Goal: Task Accomplishment & Management: Complete application form

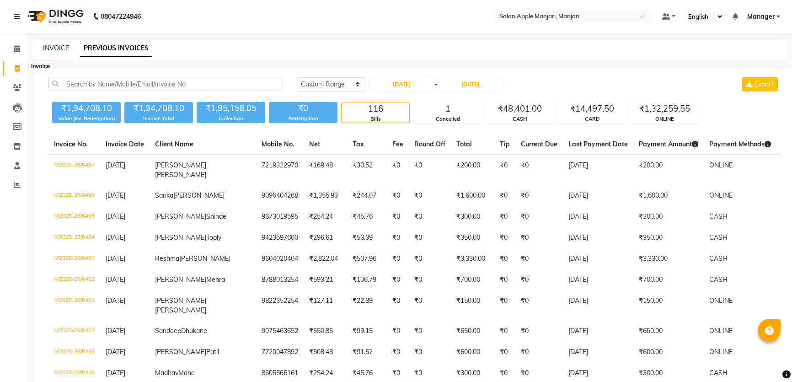
click at [20, 70] on span at bounding box center [17, 69] width 16 height 11
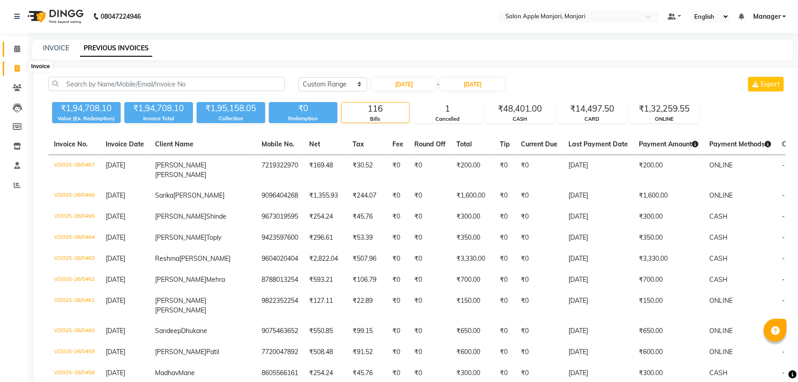
select select "8088"
select select "service"
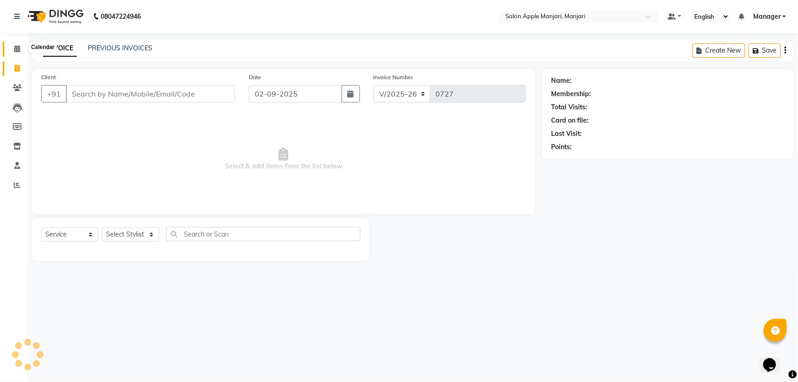
click at [17, 47] on icon at bounding box center [17, 48] width 6 height 7
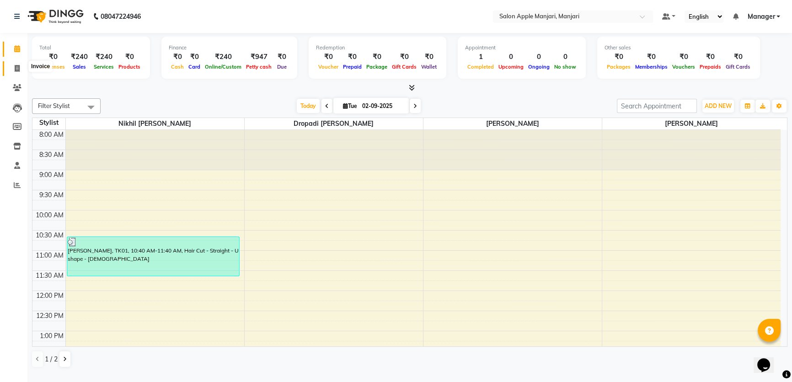
click at [21, 69] on span at bounding box center [17, 69] width 16 height 11
select select "8088"
select select "service"
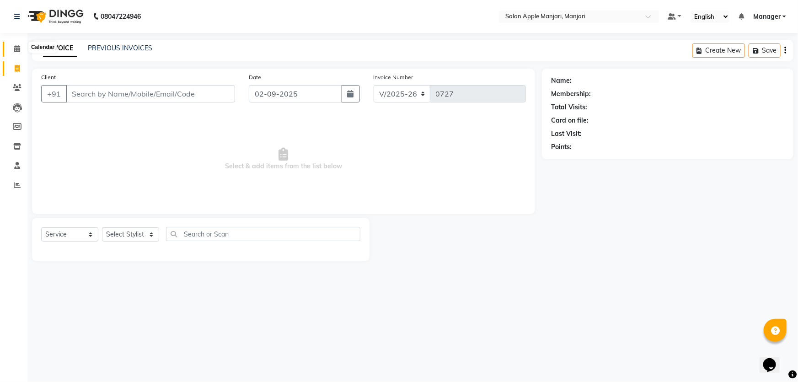
click at [18, 48] on icon at bounding box center [17, 48] width 6 height 7
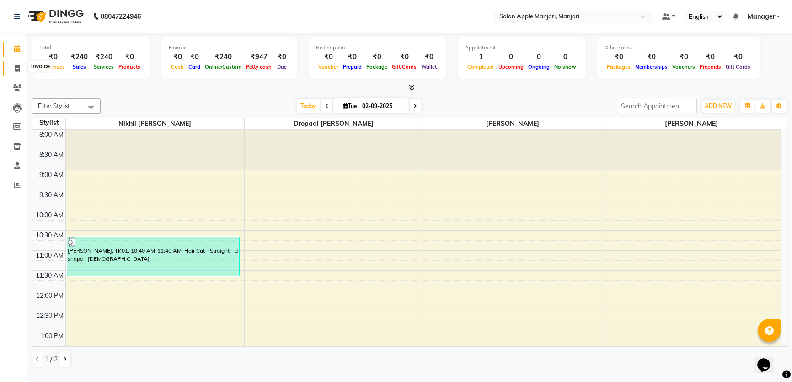
click at [16, 66] on icon at bounding box center [17, 68] width 5 height 7
select select "8088"
select select "service"
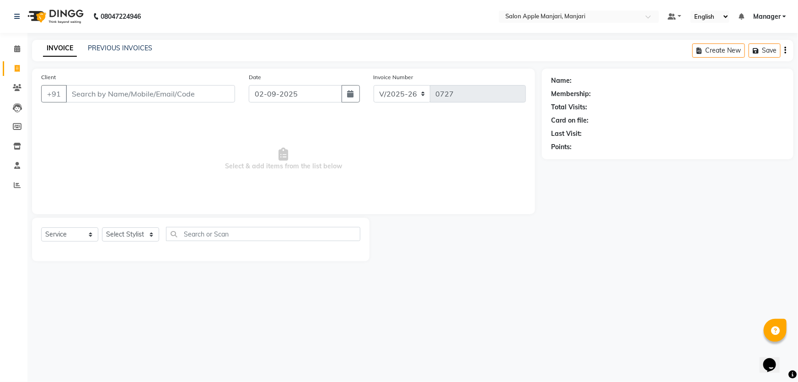
drag, startPoint x: 27, startPoint y: 88, endPoint x: 13, endPoint y: 87, distance: 13.3
click at [26, 88] on div "Client +91 Date [DATE] Invoice Number V/2025 V/[PHONE_NUMBER] Select & add item…" at bounding box center [283, 165] width 517 height 193
click at [13, 87] on icon at bounding box center [17, 87] width 9 height 7
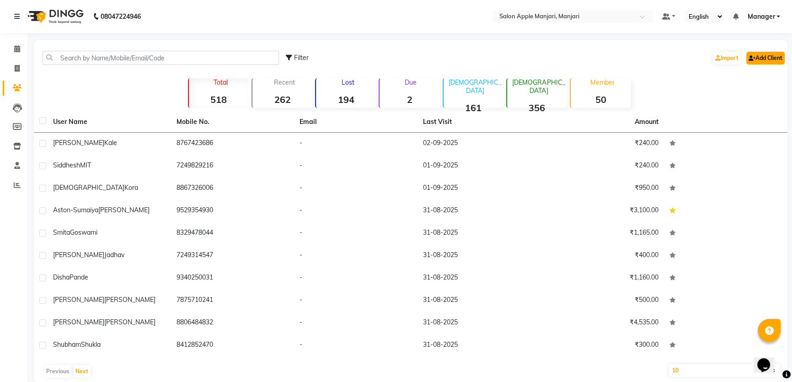
click at [749, 61] on icon at bounding box center [752, 57] width 7 height 5
select select "22"
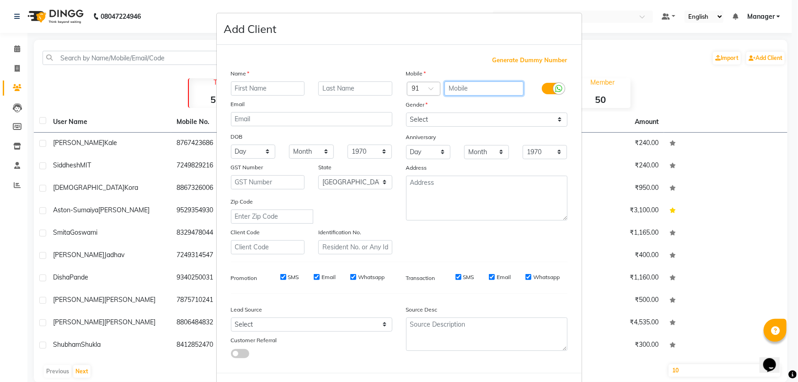
click at [487, 96] on input "text" at bounding box center [484, 88] width 79 height 14
type input "8208674573"
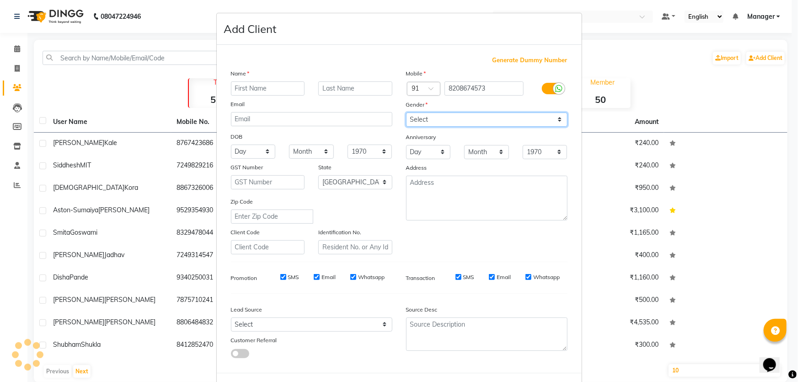
drag, startPoint x: 554, startPoint y: 144, endPoint x: 543, endPoint y: 147, distance: 11.4
click at [554, 127] on select "Select [DEMOGRAPHIC_DATA] [DEMOGRAPHIC_DATA] Other Prefer Not To Say" at bounding box center [486, 120] width 161 height 14
select select "[DEMOGRAPHIC_DATA]"
click at [406, 127] on select "Select [DEMOGRAPHIC_DATA] [DEMOGRAPHIC_DATA] Other Prefer Not To Say" at bounding box center [486, 120] width 161 height 14
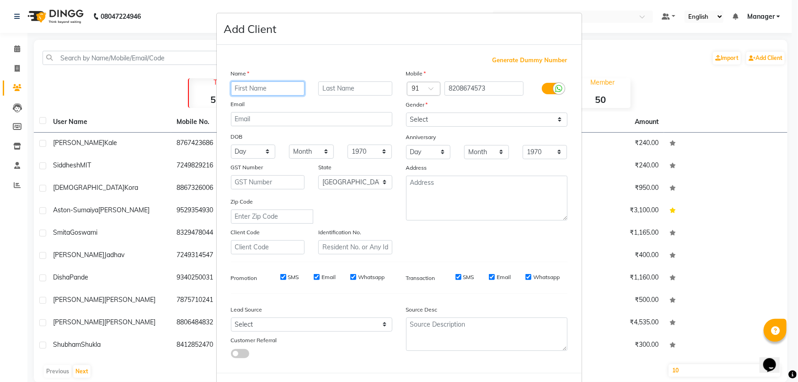
click at [284, 96] on input "text" at bounding box center [268, 88] width 74 height 14
type input "Indira"
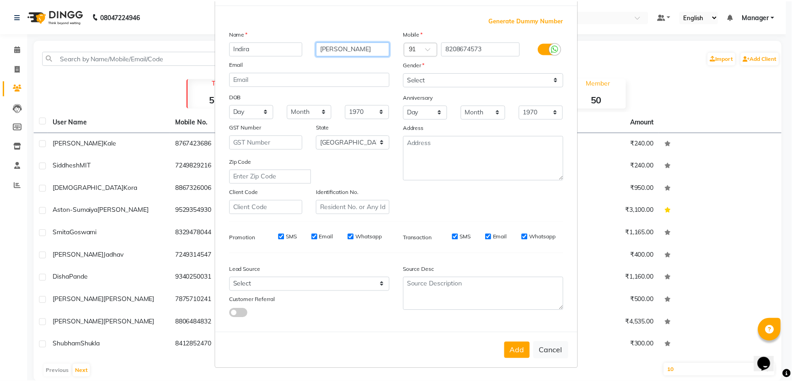
scroll to position [123, 0]
type input "[PERSON_NAME]"
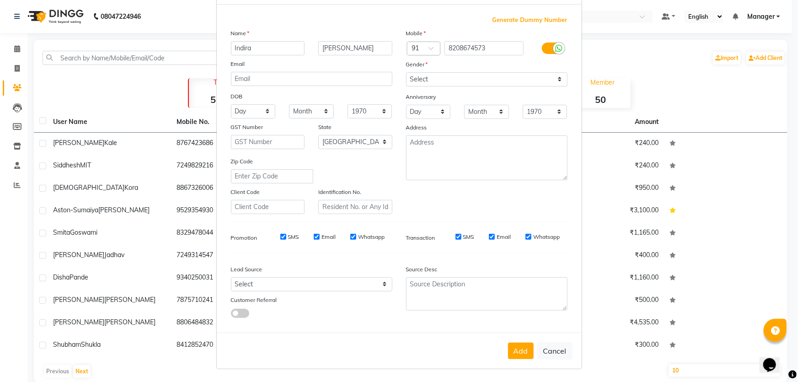
click at [508, 348] on button "Add" at bounding box center [521, 351] width 26 height 16
select select
select select "null"
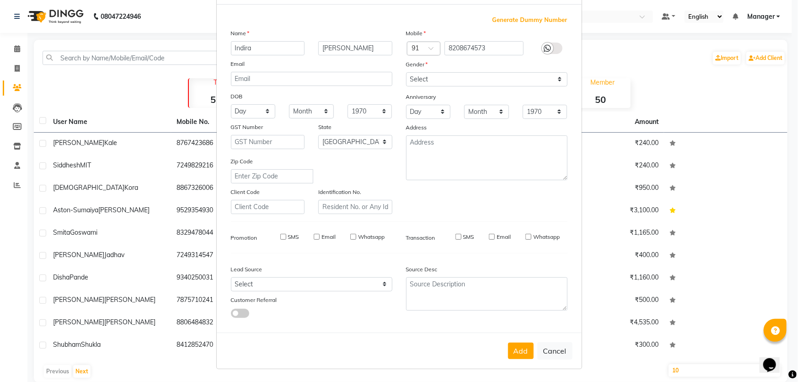
select select
checkbox input "false"
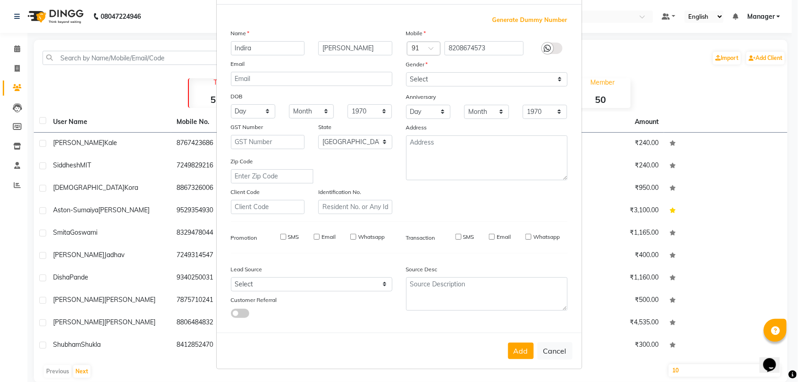
checkbox input "false"
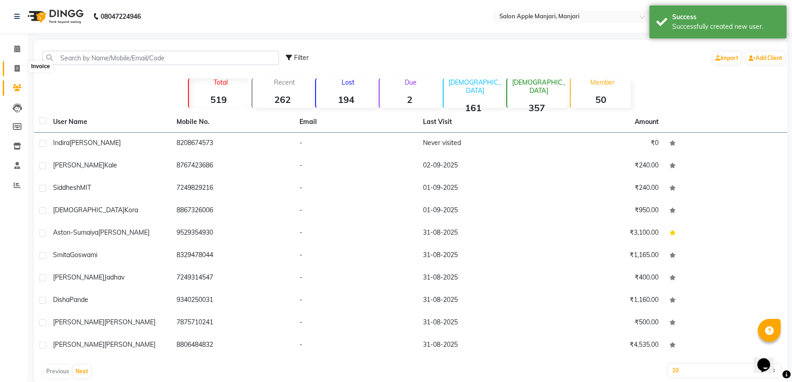
click at [15, 66] on icon at bounding box center [17, 68] width 5 height 7
select select "service"
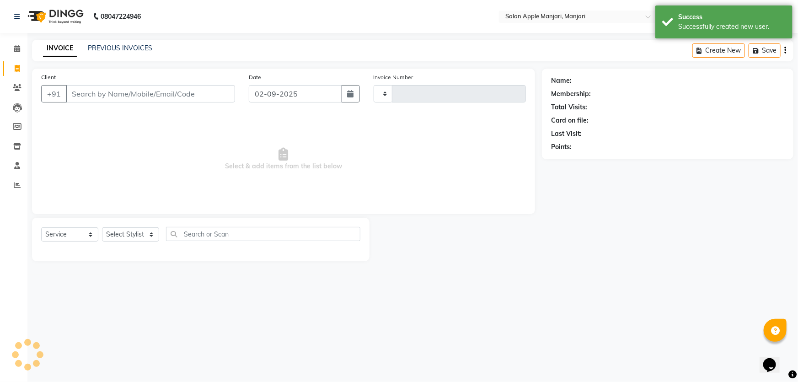
type input "0727"
select select "8088"
click at [142, 102] on input "Client" at bounding box center [150, 93] width 169 height 17
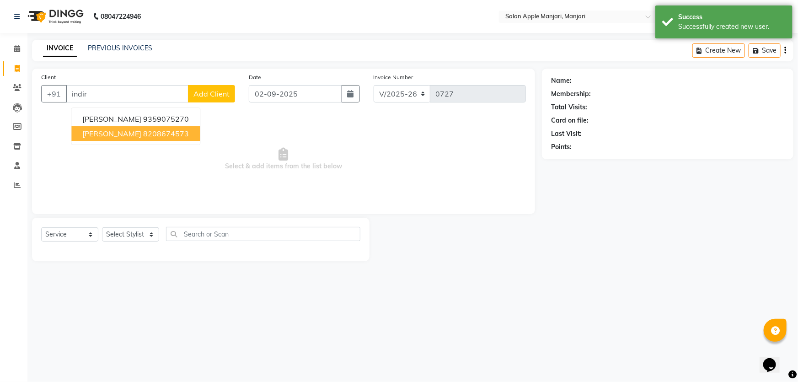
click at [188, 138] on ngb-highlight "8208674573" at bounding box center [166, 133] width 46 height 9
type input "8208674573"
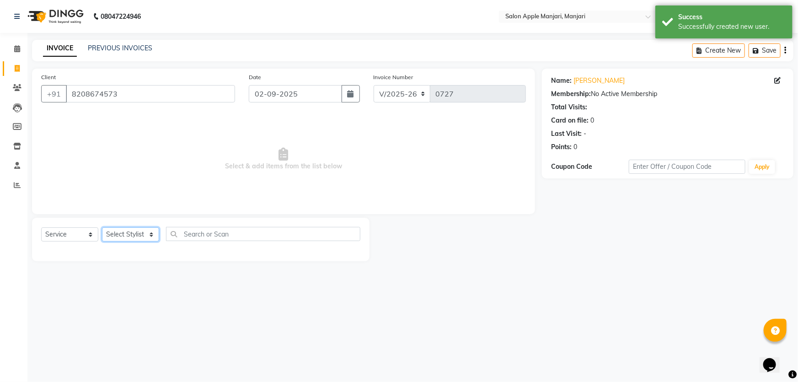
click at [159, 241] on select "Select Stylist [PERSON_NAME] [PERSON_NAME] [PERSON_NAME] Manager [PERSON_NAME] …" at bounding box center [130, 234] width 57 height 14
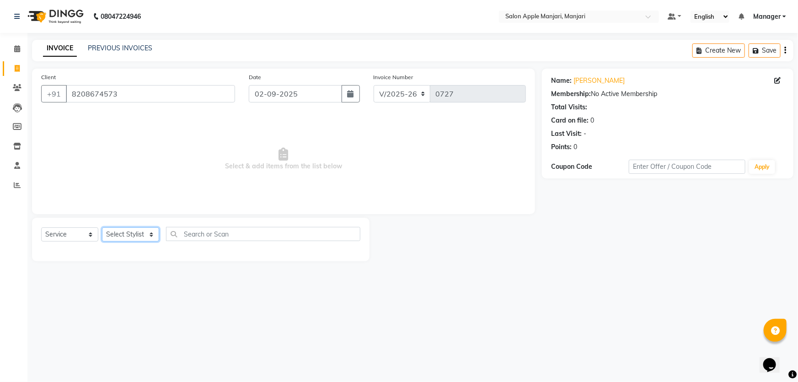
select select "75339"
click at [105, 241] on select "Select Stylist [PERSON_NAME] [PERSON_NAME] [PERSON_NAME] Manager [PERSON_NAME] …" at bounding box center [130, 234] width 57 height 14
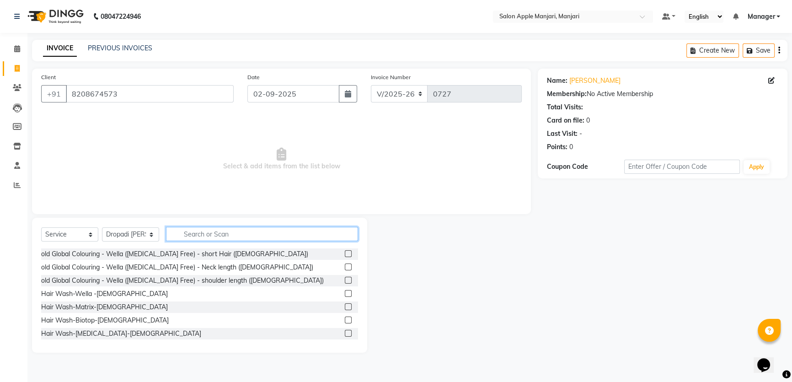
click at [224, 241] on input "text" at bounding box center [262, 234] width 192 height 14
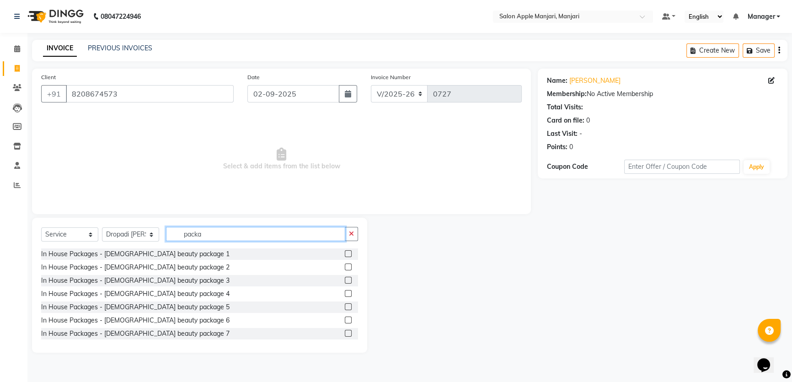
type input "packa"
click at [345, 284] on label at bounding box center [348, 280] width 7 height 7
click at [345, 284] on input "checkbox" at bounding box center [348, 281] width 6 height 6
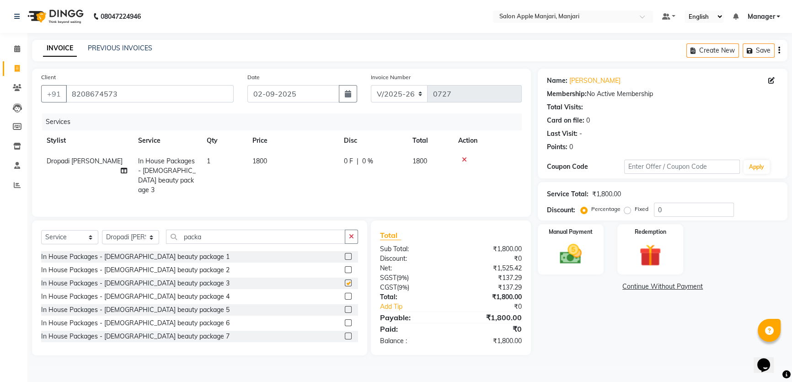
checkbox input "false"
click at [711, 102] on div "Total Visits:" at bounding box center [662, 107] width 231 height 10
click at [584, 261] on img at bounding box center [570, 254] width 37 height 26
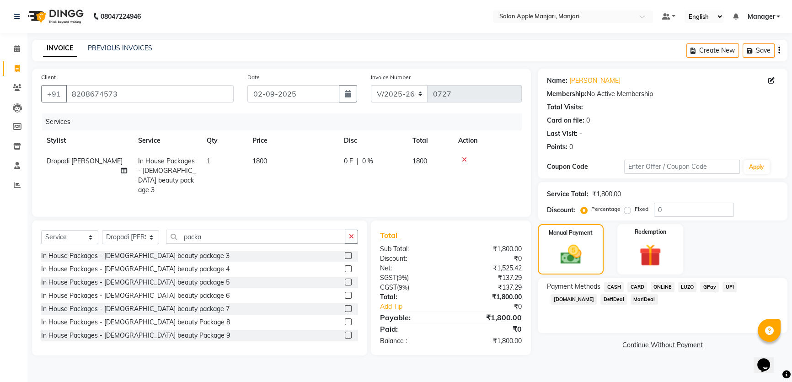
scroll to position [41, 0]
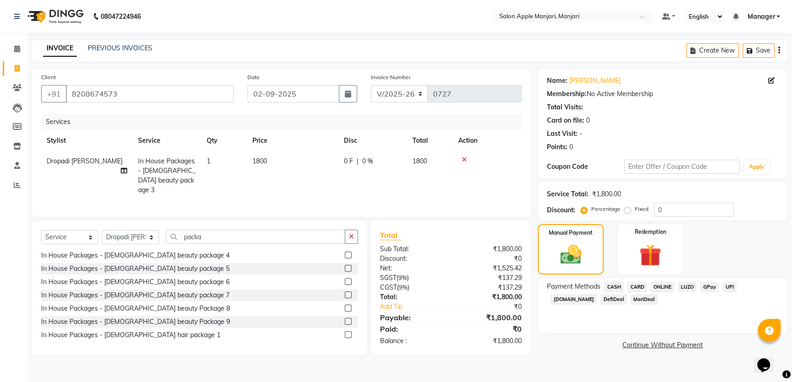
click at [672, 290] on span "ONLINE" at bounding box center [663, 287] width 24 height 11
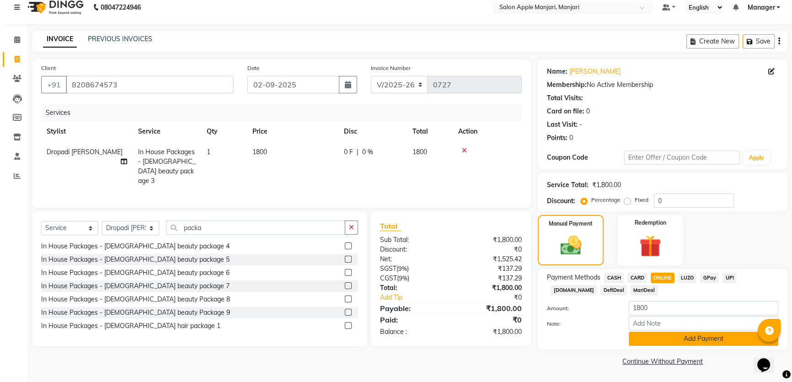
click at [672, 346] on button "Add Payment" at bounding box center [704, 339] width 150 height 14
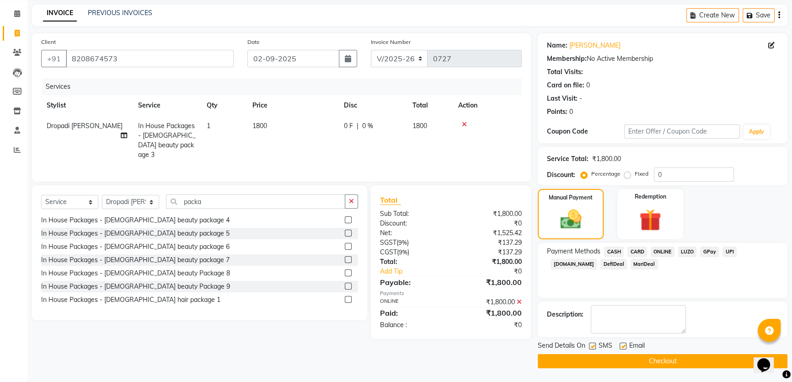
scroll to position [80, 0]
click at [634, 359] on button "Checkout" at bounding box center [663, 361] width 250 height 14
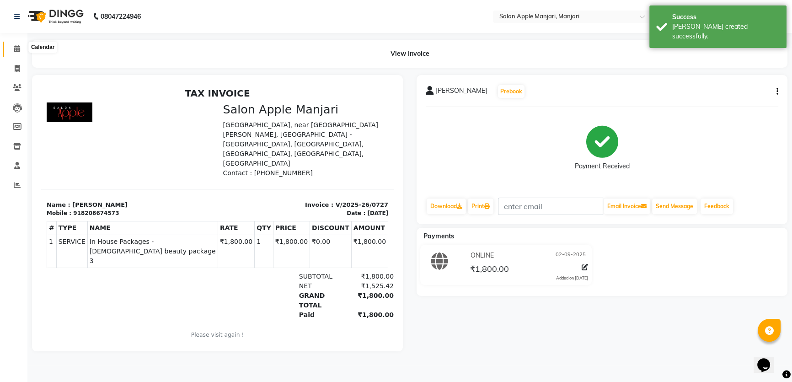
click at [16, 49] on icon at bounding box center [17, 48] width 6 height 7
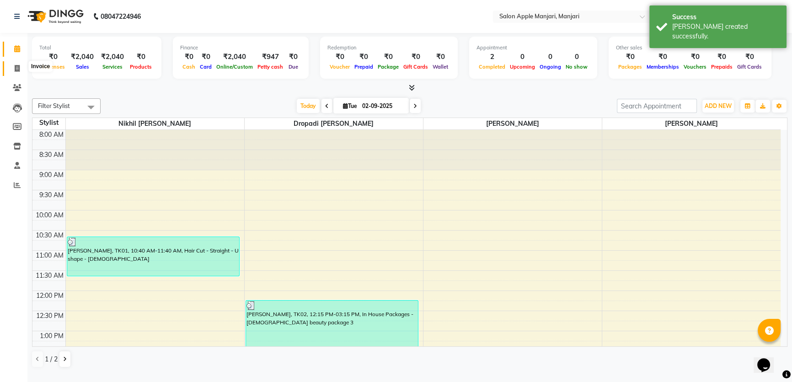
click at [17, 65] on icon at bounding box center [17, 68] width 5 height 7
select select "service"
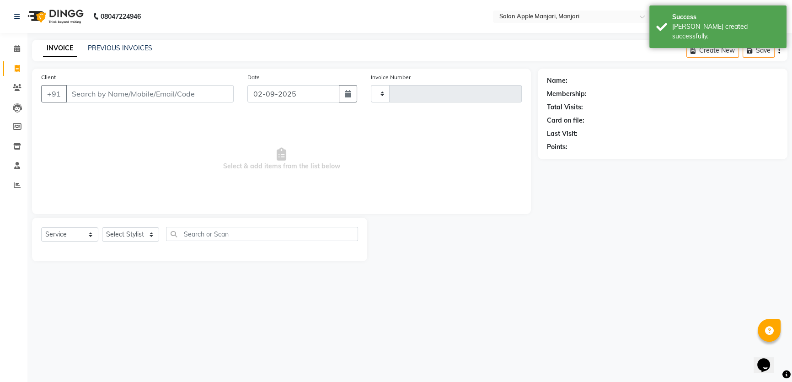
type input "0728"
select select "8088"
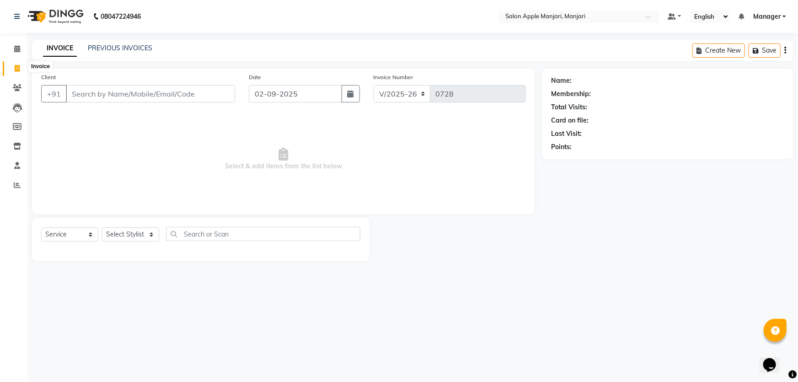
click at [18, 73] on span at bounding box center [17, 69] width 16 height 11
select select "service"
type input "0728"
select select "8088"
click at [138, 52] on link "PREVIOUS INVOICES" at bounding box center [120, 48] width 64 height 8
